Goal: Task Accomplishment & Management: Manage account settings

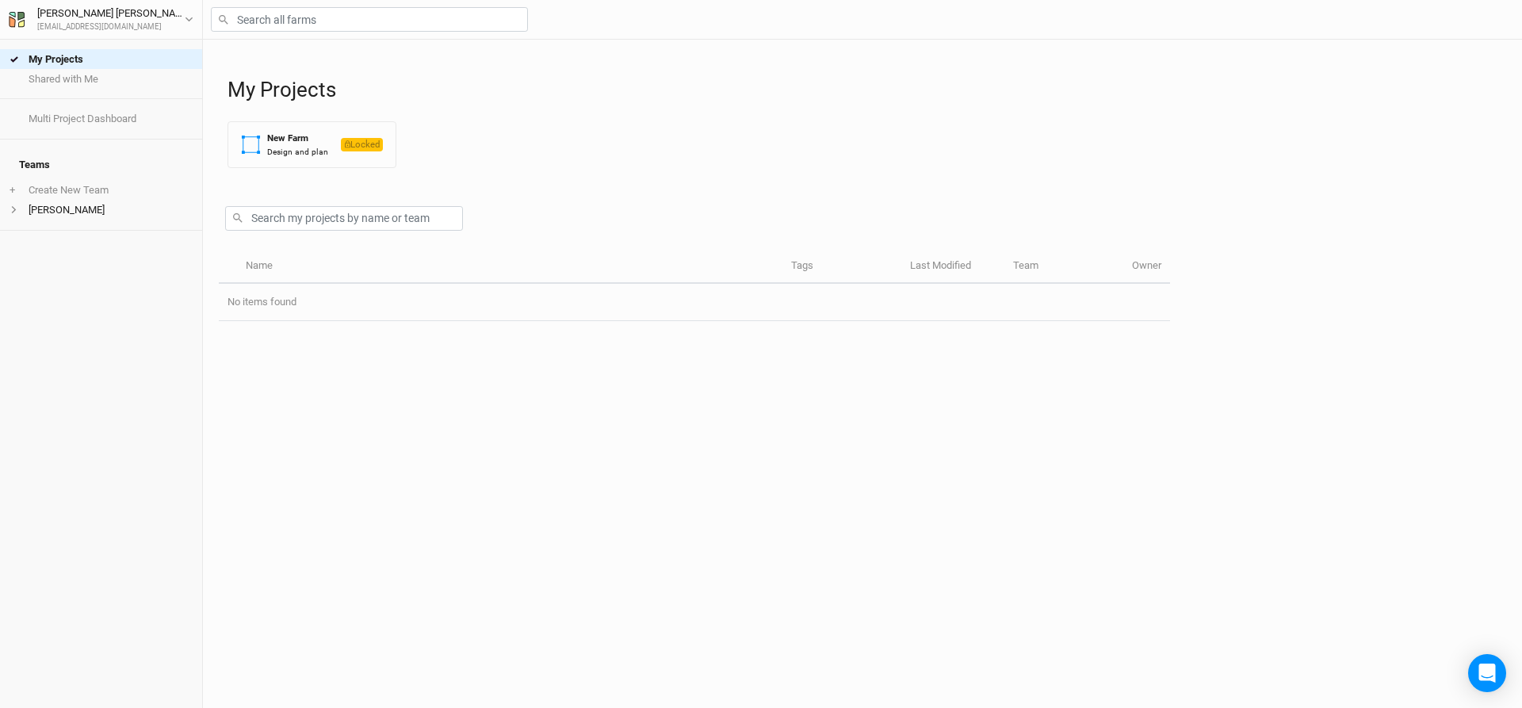
drag, startPoint x: 107, startPoint y: 403, endPoint x: 402, endPoint y: 282, distance: 318.6
click at [108, 404] on div "My Projects Shared with Me Multi Project Dashboard Teams + Create New Team [PER…" at bounding box center [101, 374] width 202 height 668
click at [114, 18] on div "[PERSON_NAME]" at bounding box center [110, 14] width 147 height 16
click at [34, 294] on div "My Projects Shared with Me Multi Project Dashboard Teams + Create New Team [PER…" at bounding box center [101, 374] width 202 height 668
click at [13, 205] on icon at bounding box center [14, 209] width 9 height 9
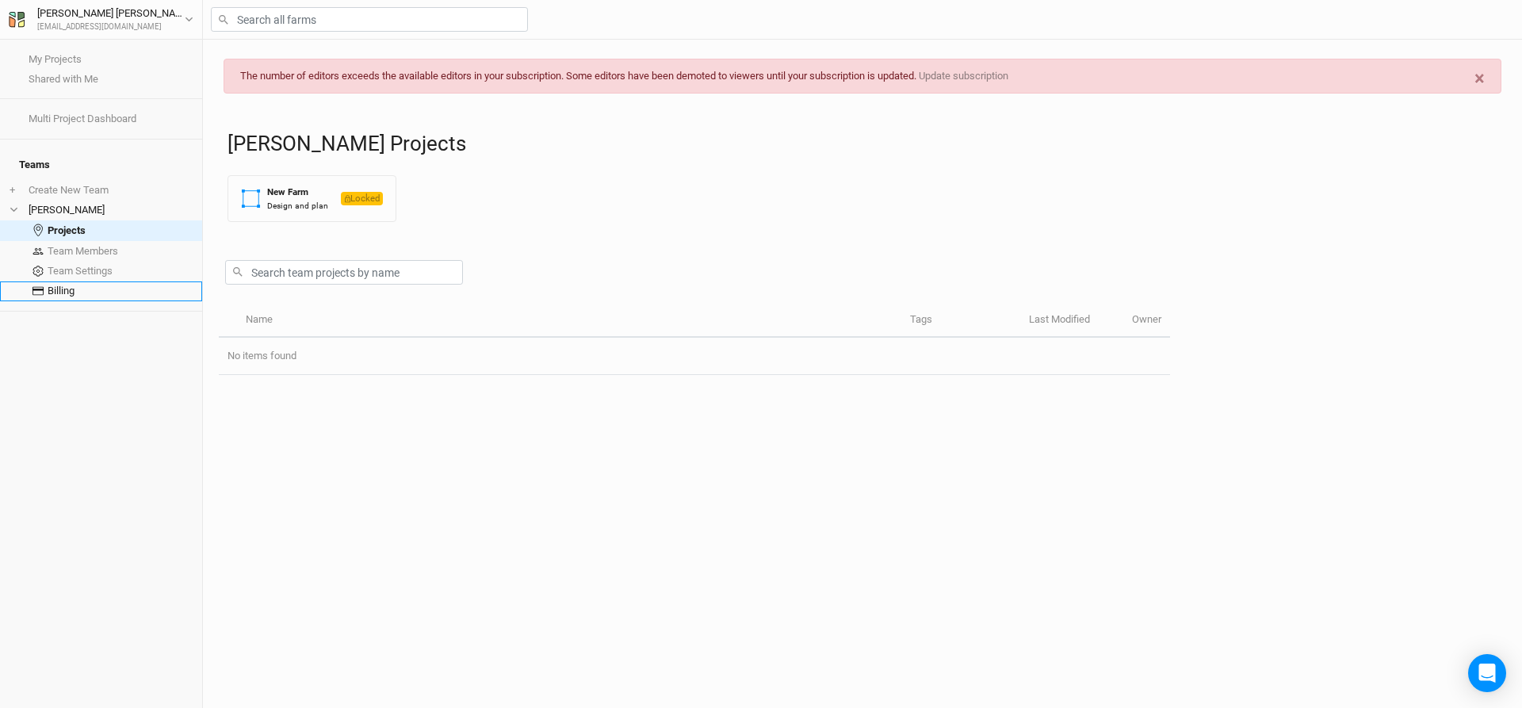
click at [56, 283] on link "Billing" at bounding box center [101, 291] width 202 height 20
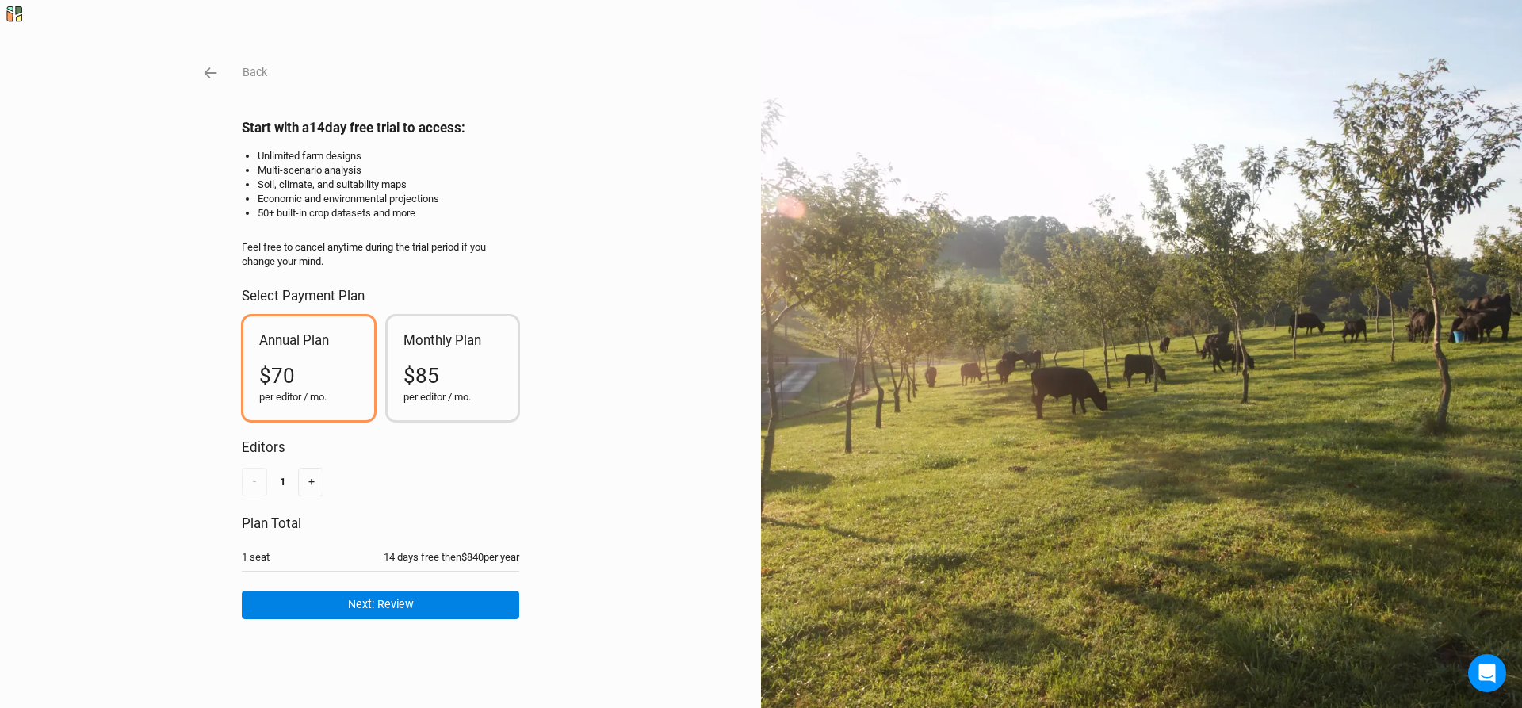
click at [447, 368] on div "$85" at bounding box center [453, 376] width 99 height 29
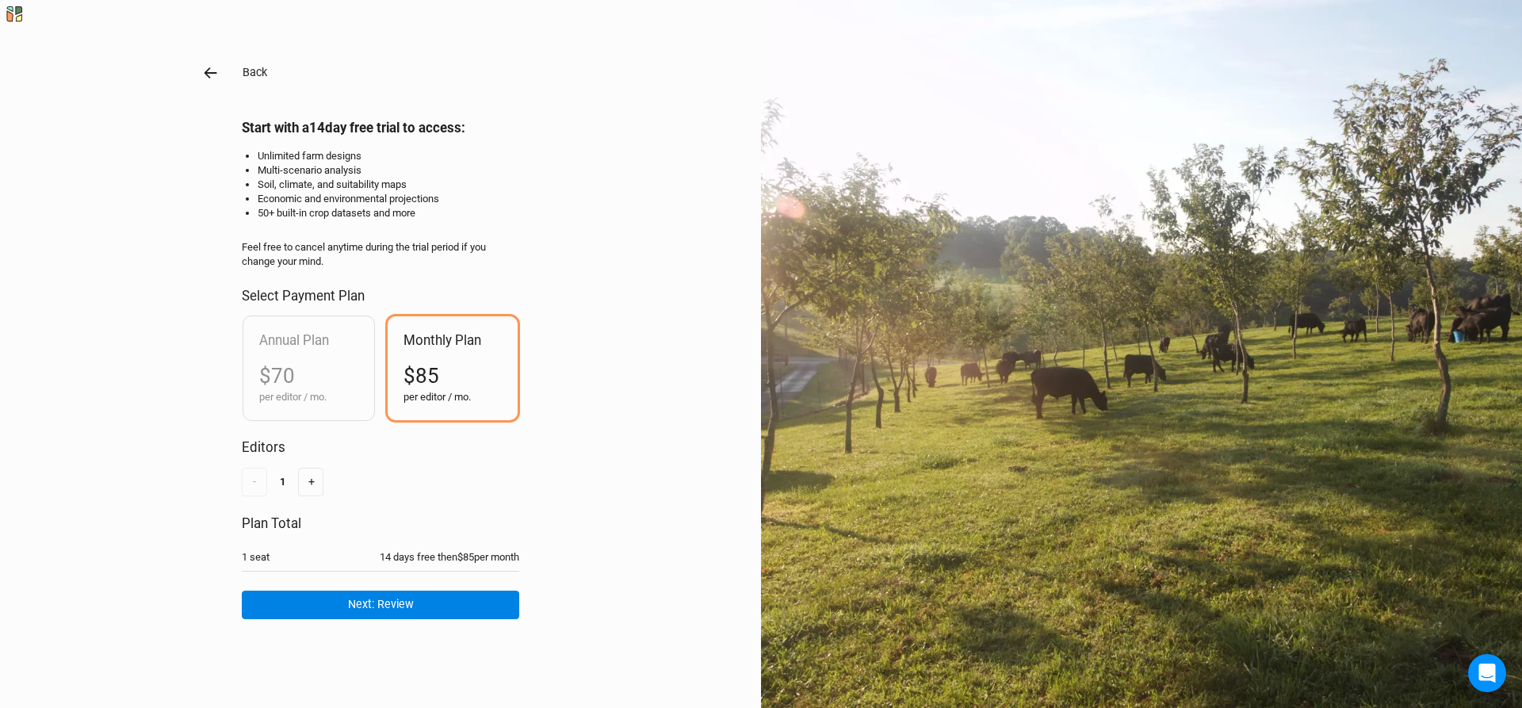
click at [211, 78] on icon "button" at bounding box center [210, 72] width 17 height 17
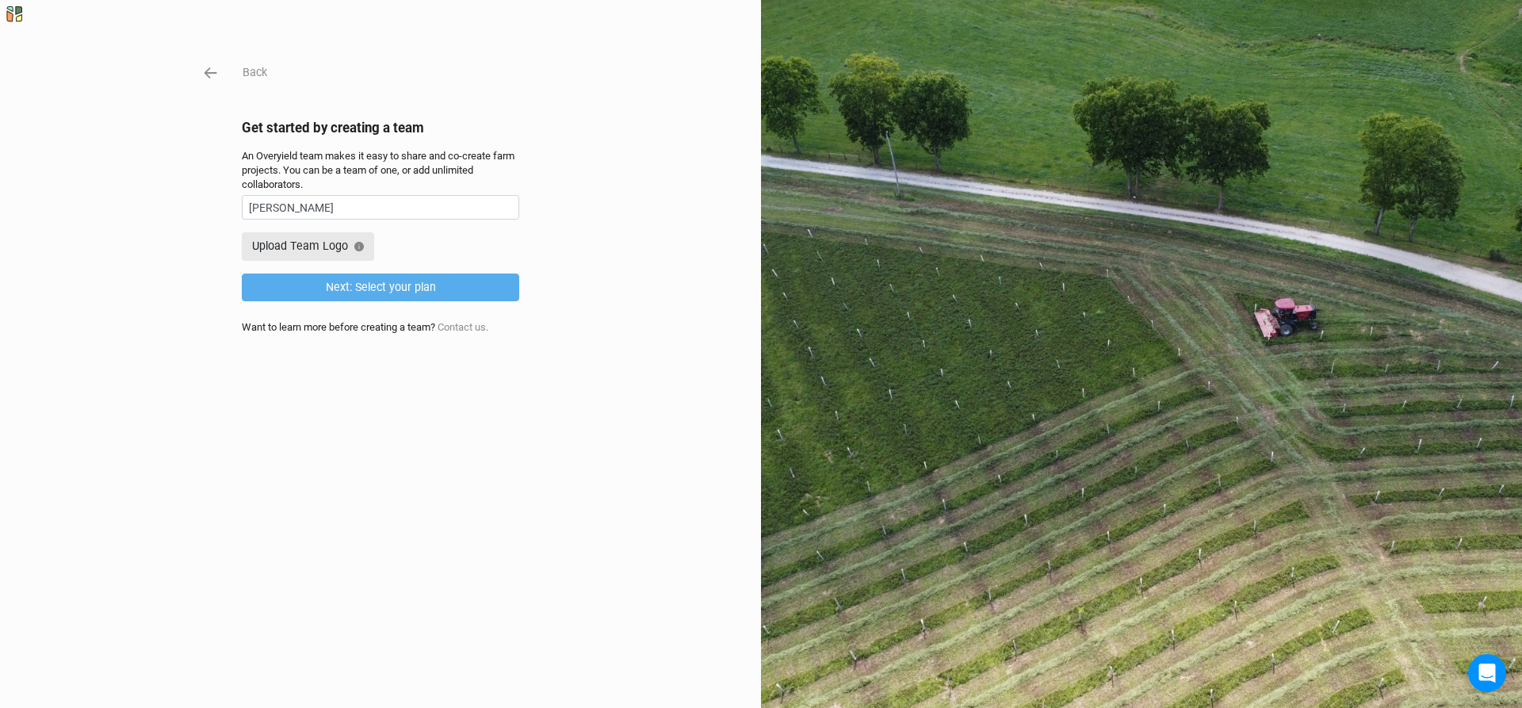
click at [216, 75] on div "Back Get started by creating a team An Overyield team makes it easy to share an…" at bounding box center [761, 354] width 1522 height 708
click at [246, 74] on button "Back" at bounding box center [255, 72] width 26 height 18
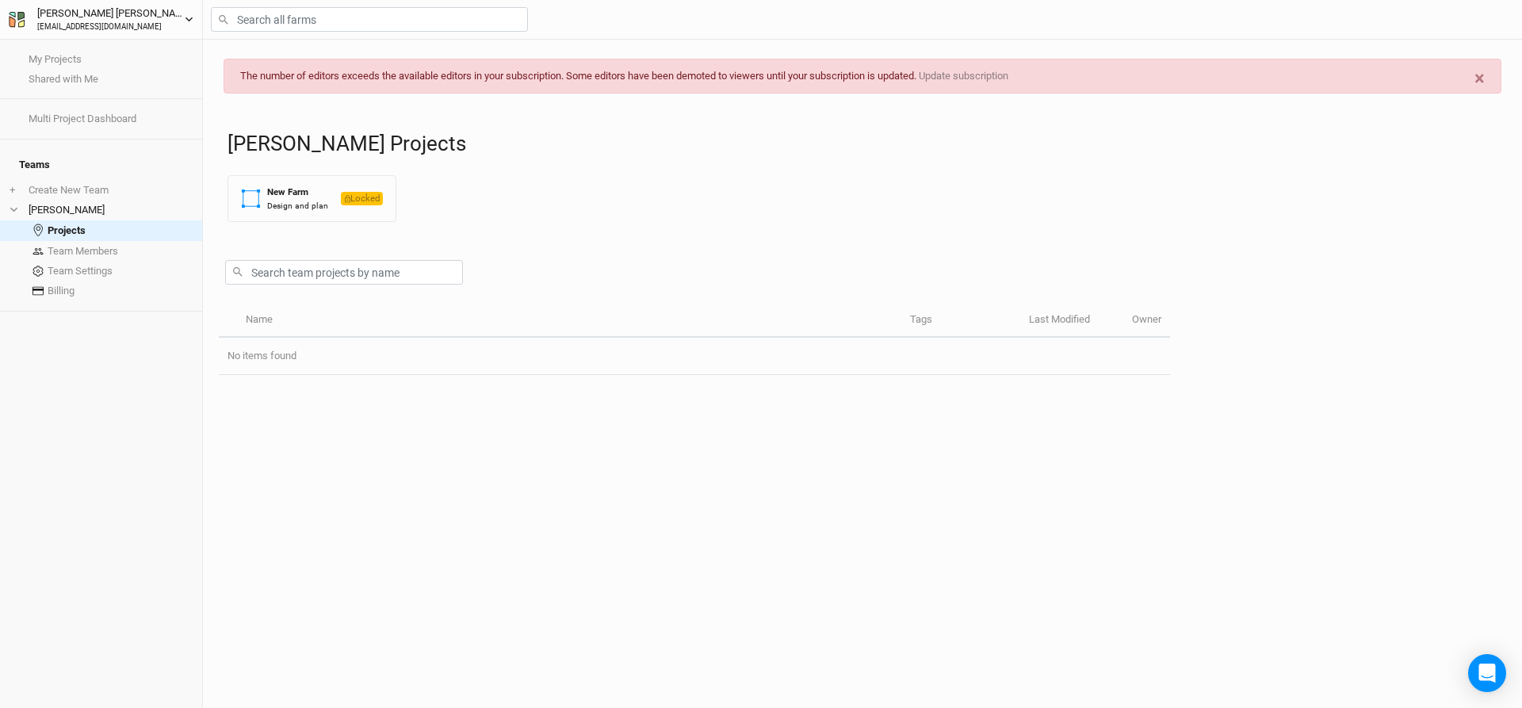
click at [139, 14] on div "[PERSON_NAME] [EMAIL_ADDRESS][DOMAIN_NAME]" at bounding box center [111, 19] width 173 height 27
click at [168, 11] on button "[PERSON_NAME] [EMAIL_ADDRESS][DOMAIN_NAME]" at bounding box center [101, 19] width 186 height 29
click at [85, 60] on link "My Projects" at bounding box center [101, 59] width 202 height 20
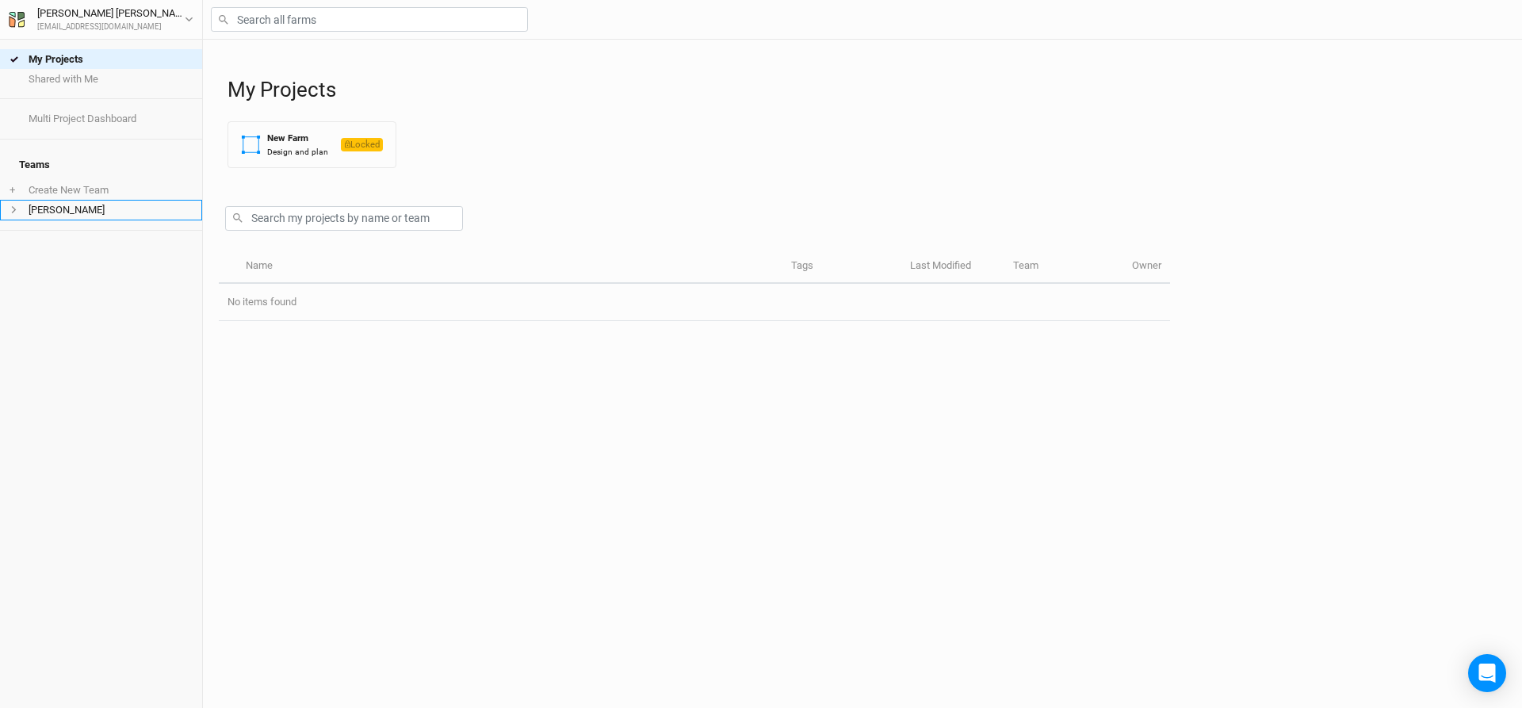
click at [90, 200] on li "[PERSON_NAME]" at bounding box center [101, 210] width 202 height 20
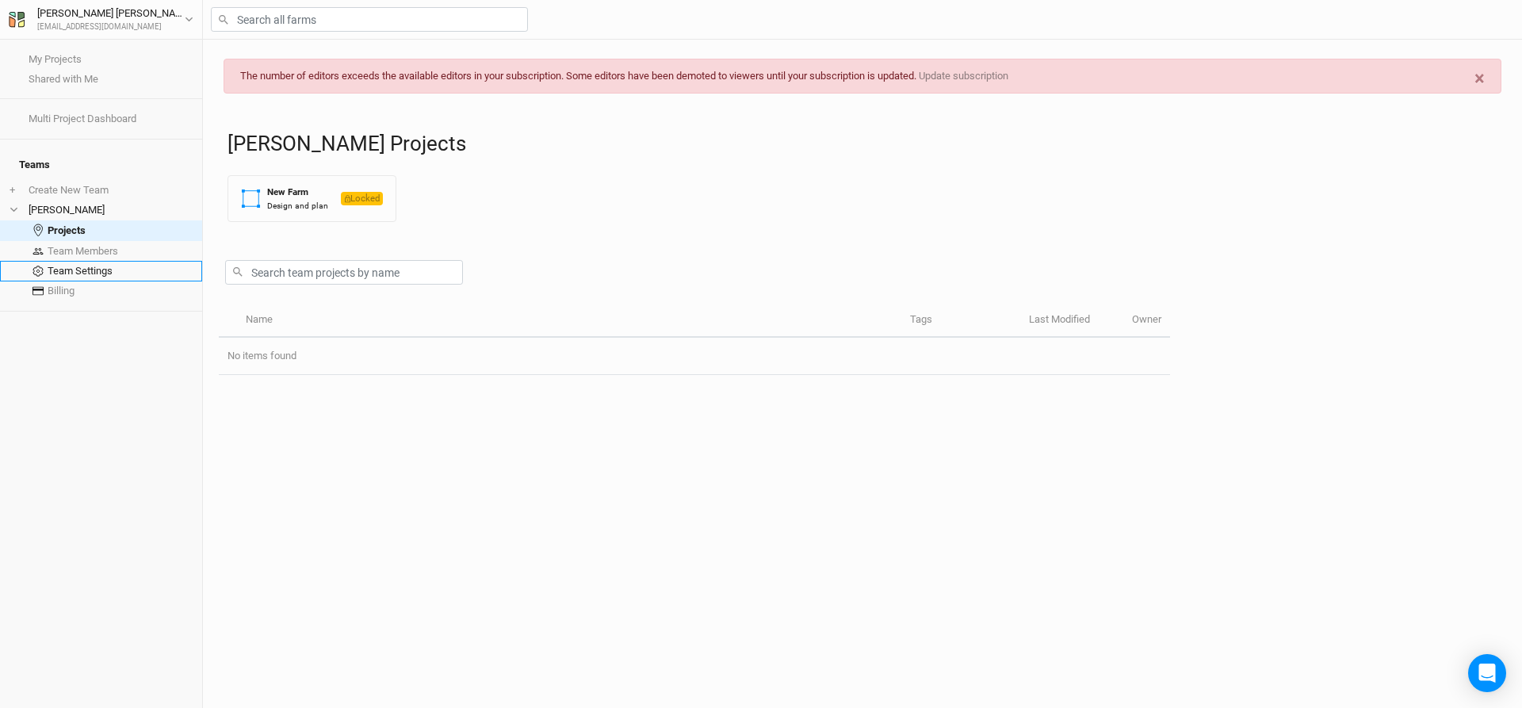
click at [90, 266] on link "Team Settings" at bounding box center [101, 271] width 202 height 20
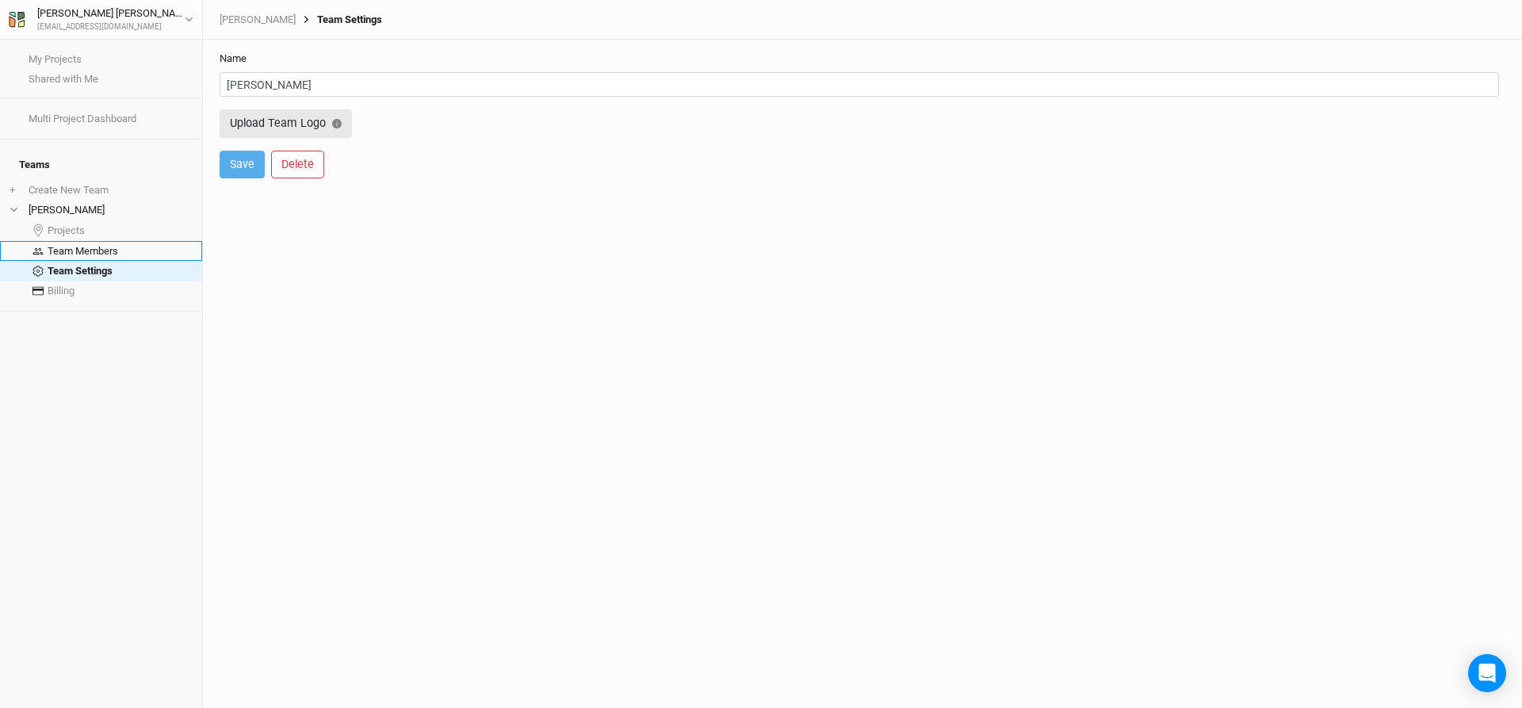
click at [96, 243] on link "Team Members" at bounding box center [101, 251] width 202 height 20
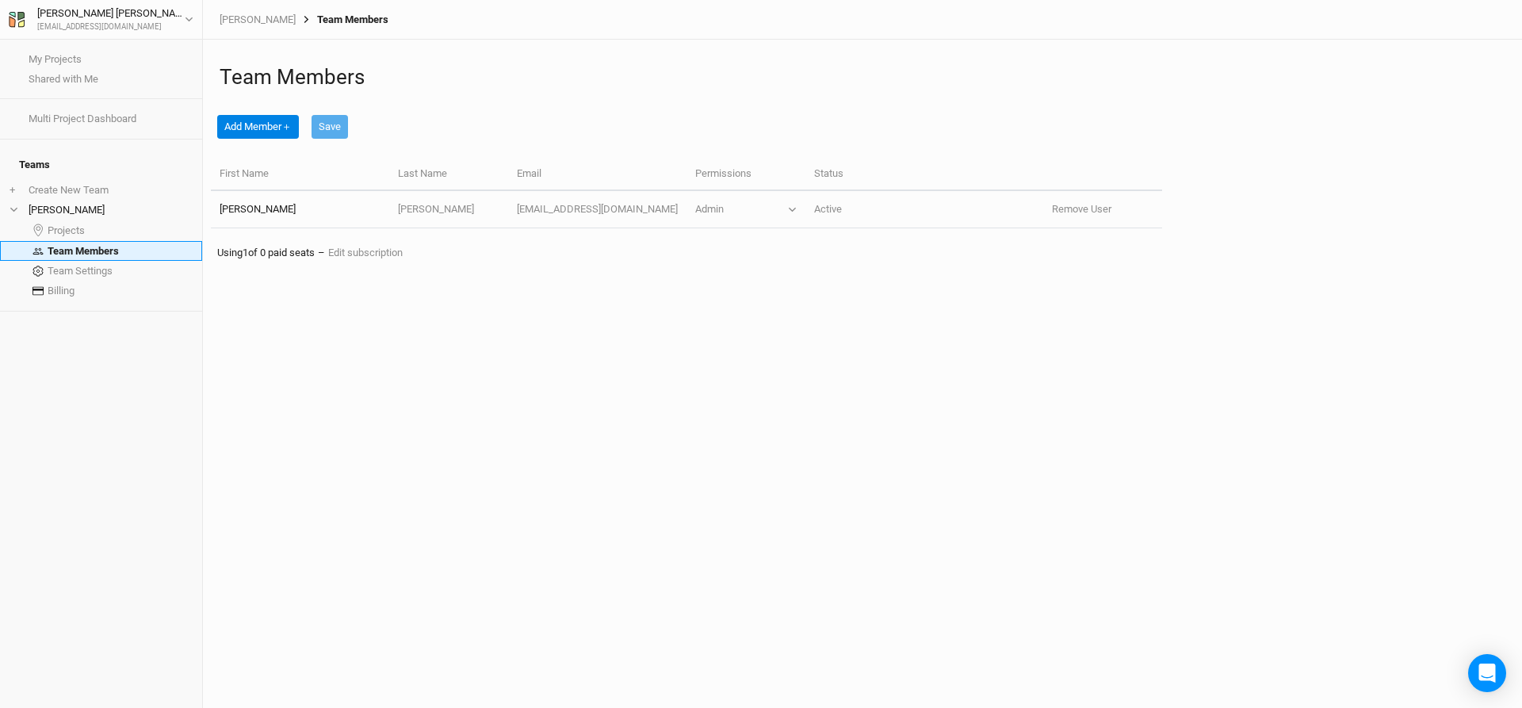
click at [90, 241] on link "Team Members" at bounding box center [101, 251] width 202 height 20
click at [68, 223] on link "Projects" at bounding box center [101, 230] width 202 height 21
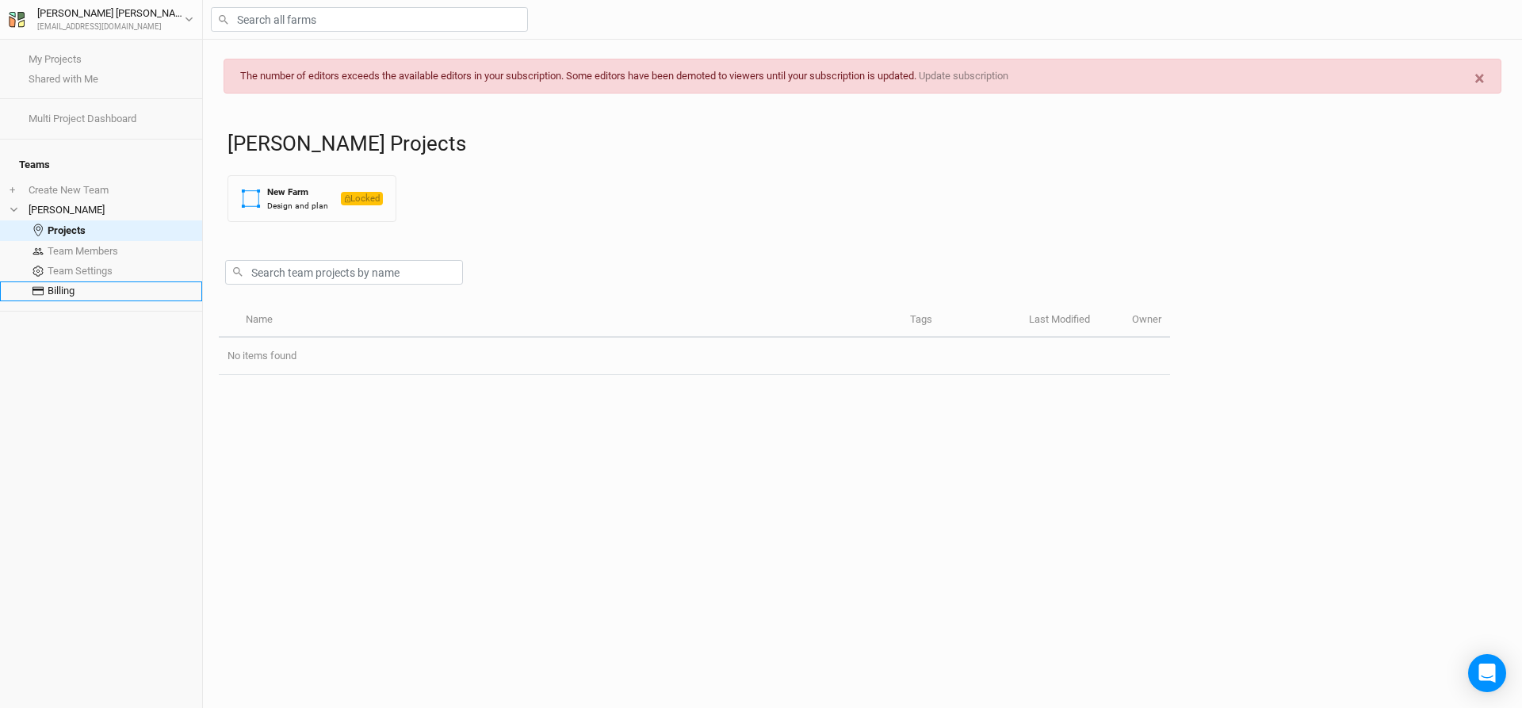
click at [67, 281] on link "Billing" at bounding box center [101, 291] width 202 height 20
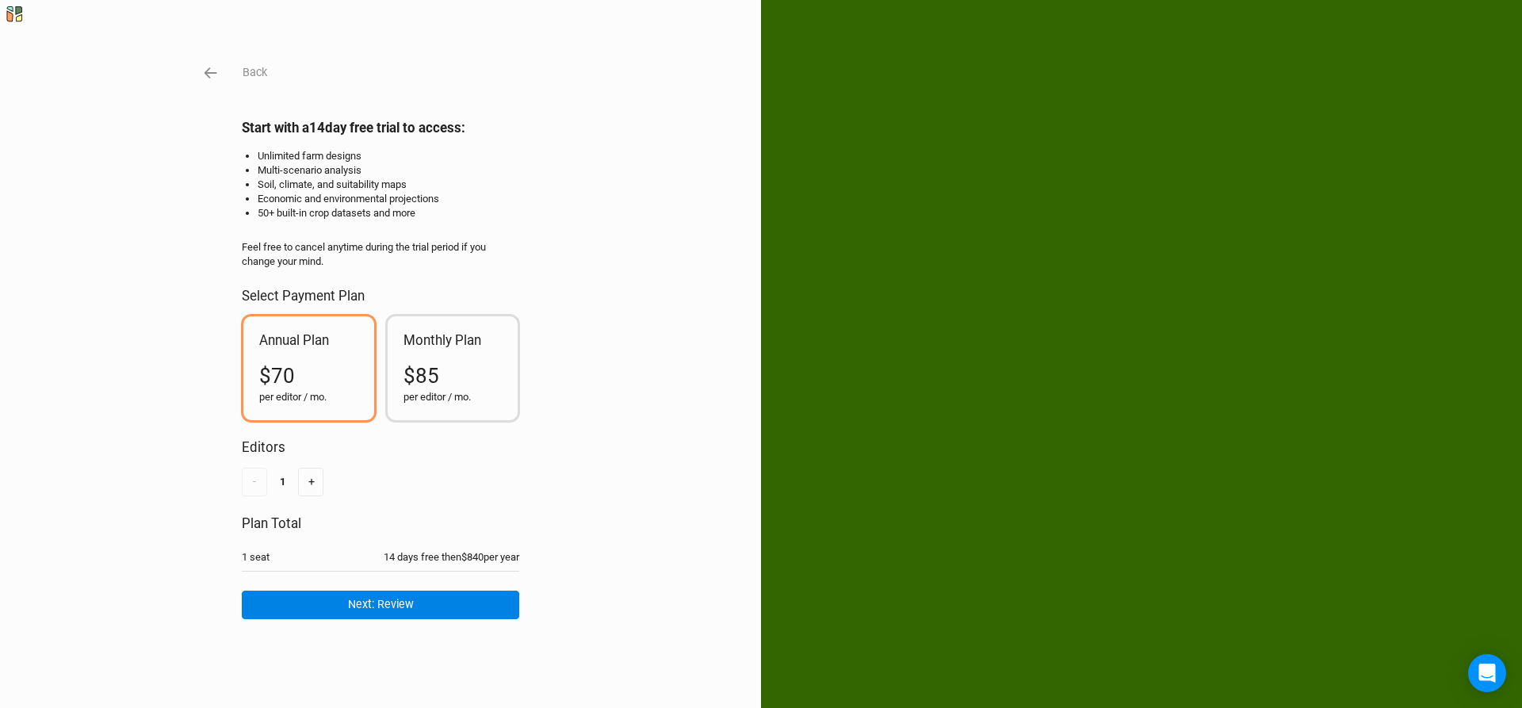
click at [498, 352] on div "Monthly Plan $85 per editor / mo." at bounding box center [453, 368] width 131 height 104
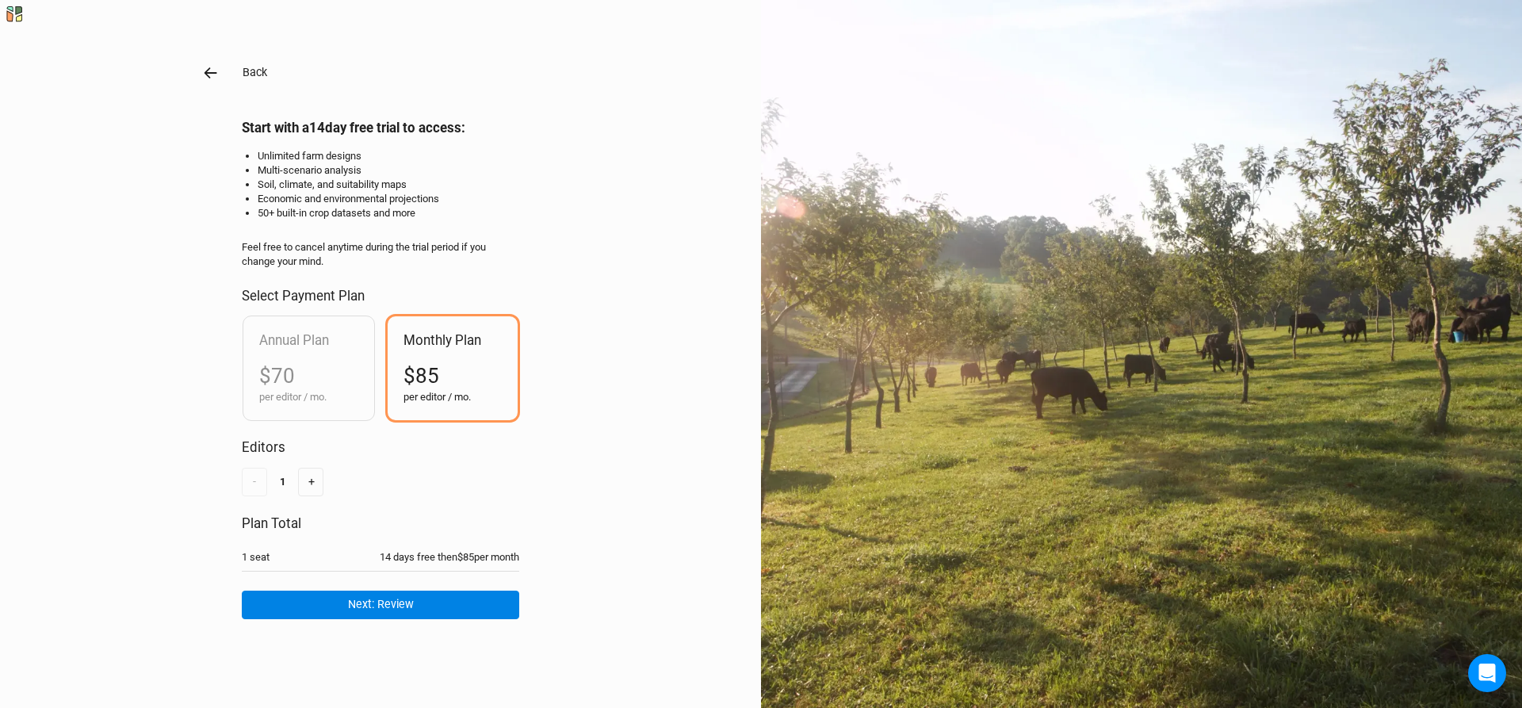
click at [210, 68] on icon "button" at bounding box center [210, 72] width 17 height 17
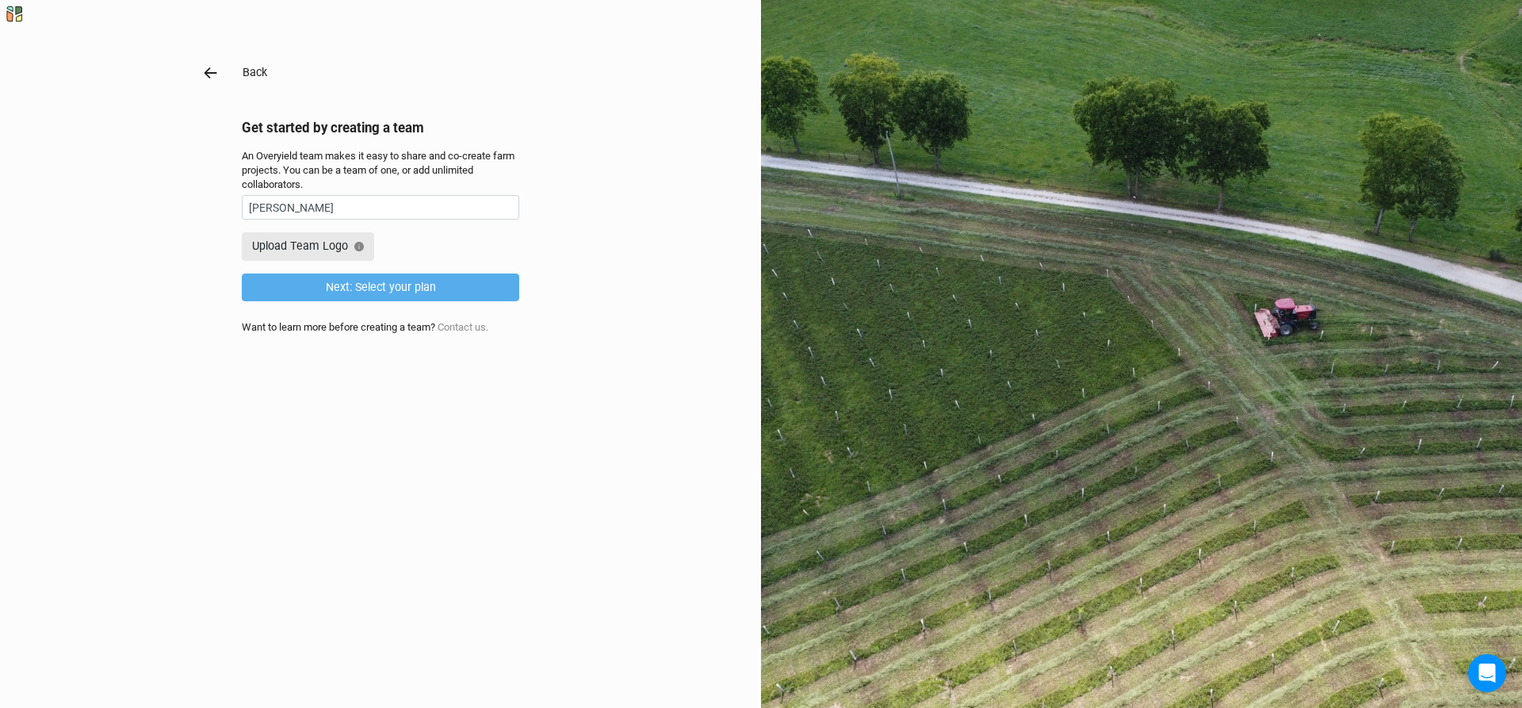
click at [210, 68] on icon "button" at bounding box center [210, 72] width 17 height 17
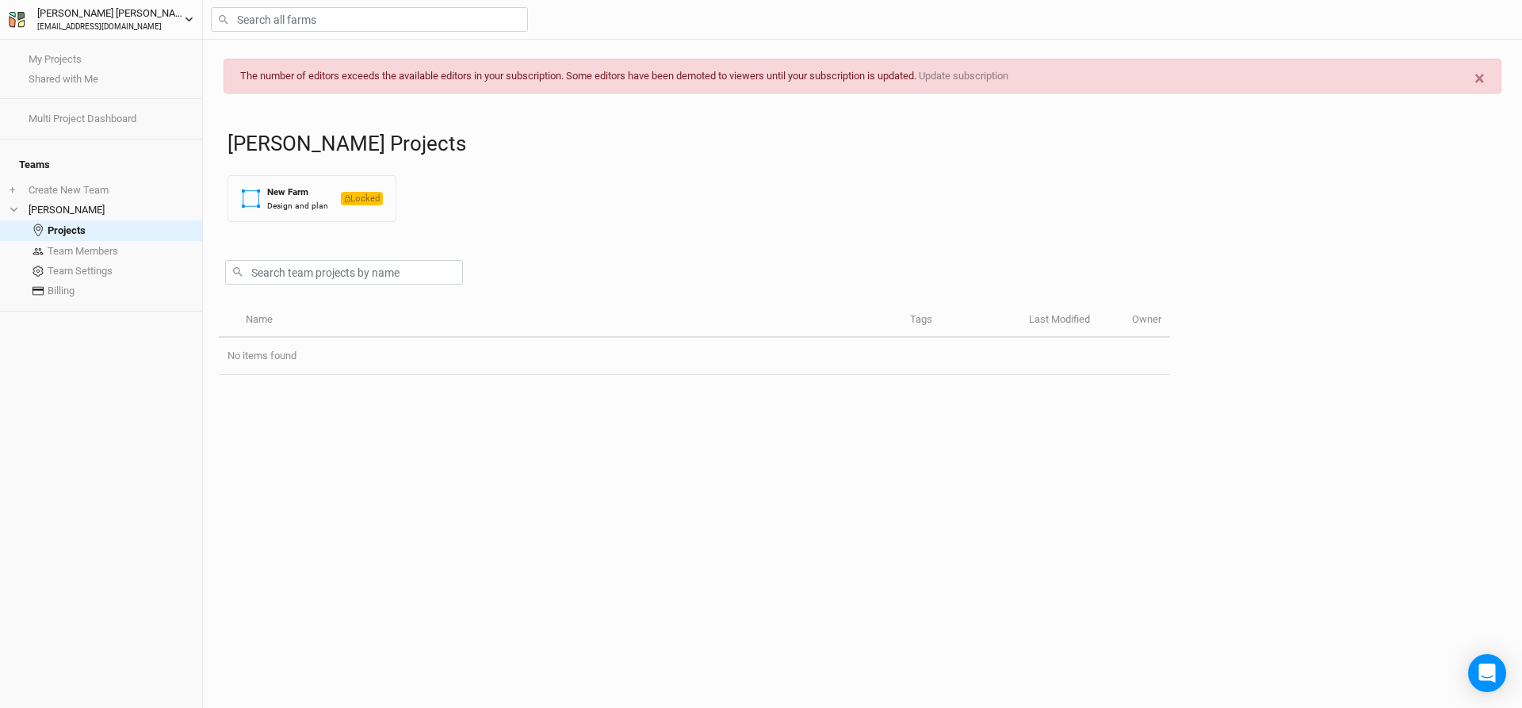
click at [175, 6] on button "[PERSON_NAME] [EMAIL_ADDRESS][DOMAIN_NAME]" at bounding box center [101, 19] width 186 height 29
click at [133, 136] on button "Log out" at bounding box center [130, 142] width 125 height 21
